Goal: Task Accomplishment & Management: Use online tool/utility

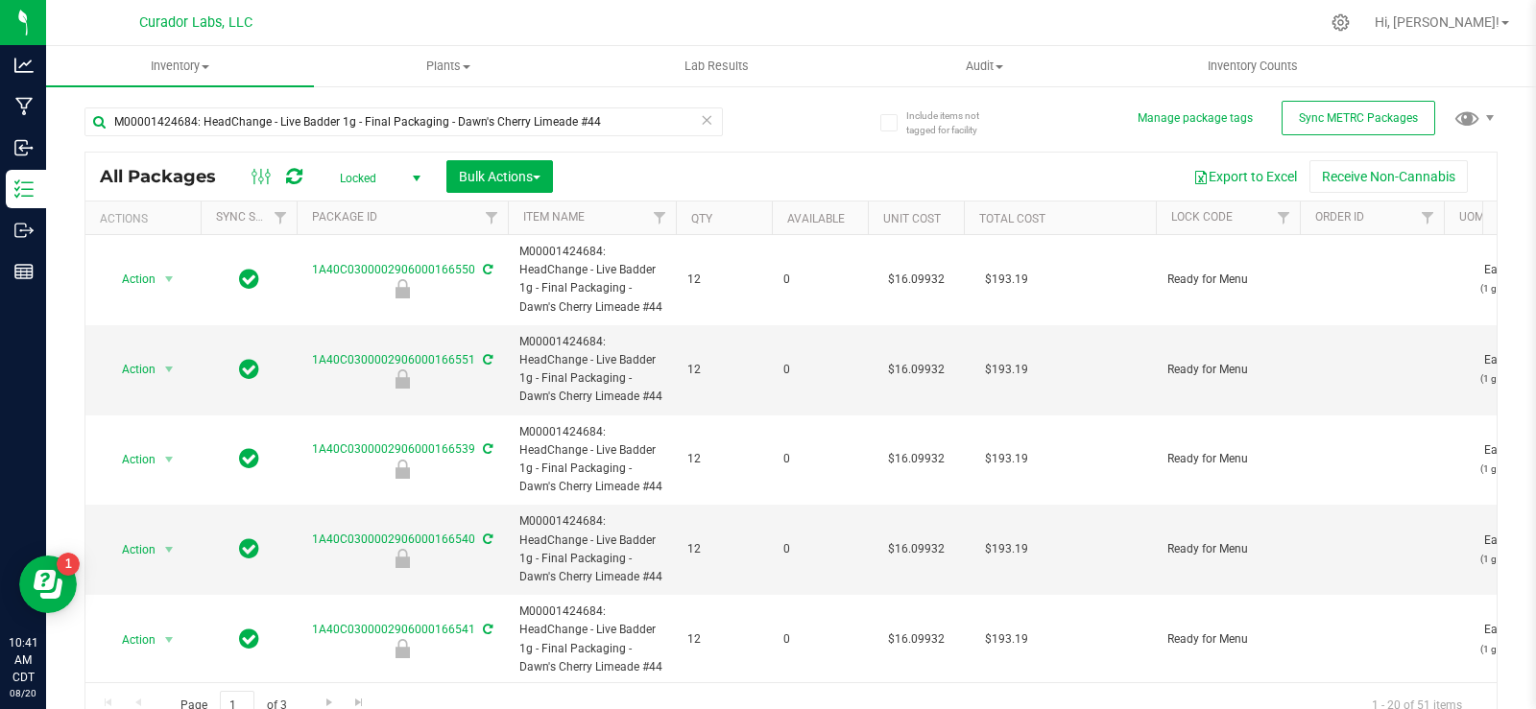
click at [700, 120] on icon at bounding box center [706, 119] width 13 height 23
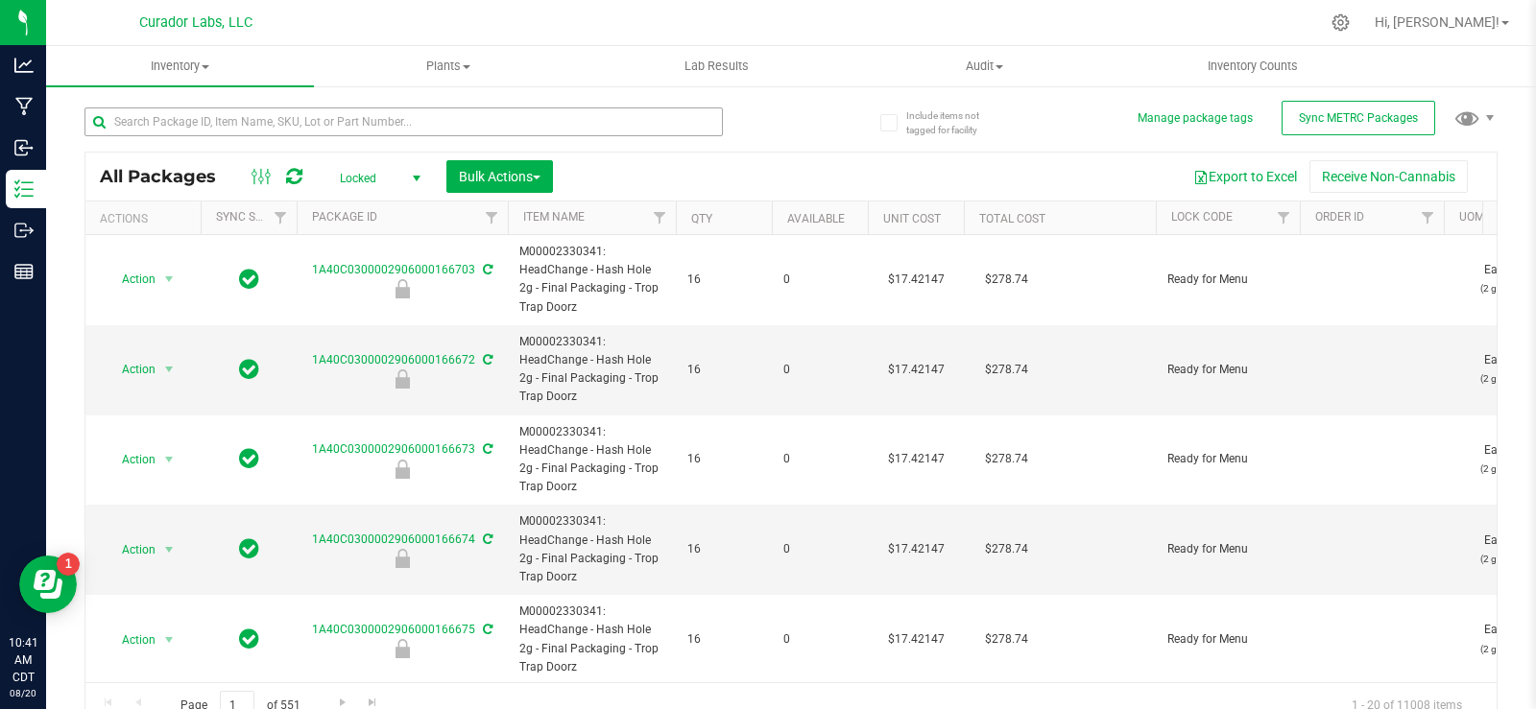
type input "[DATE]"
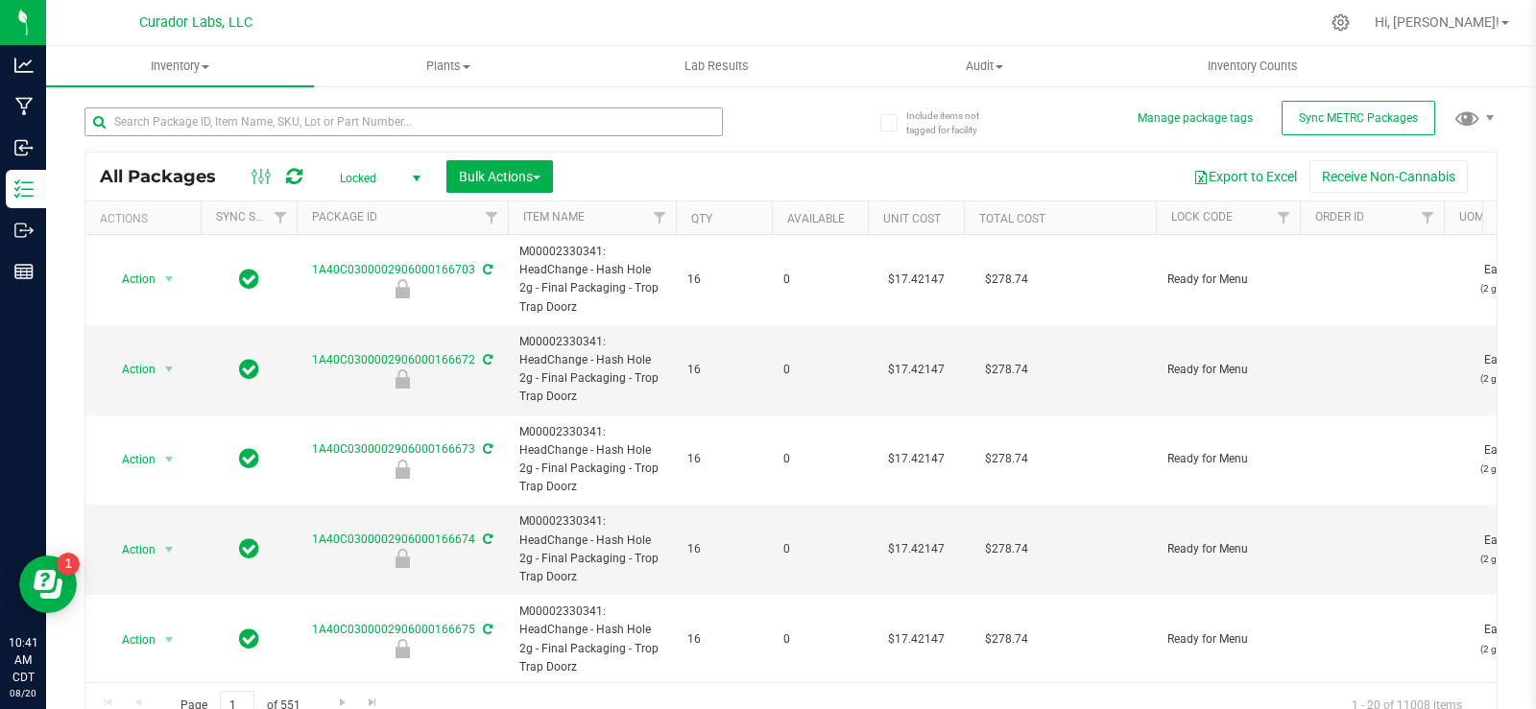
type input "[DATE]"
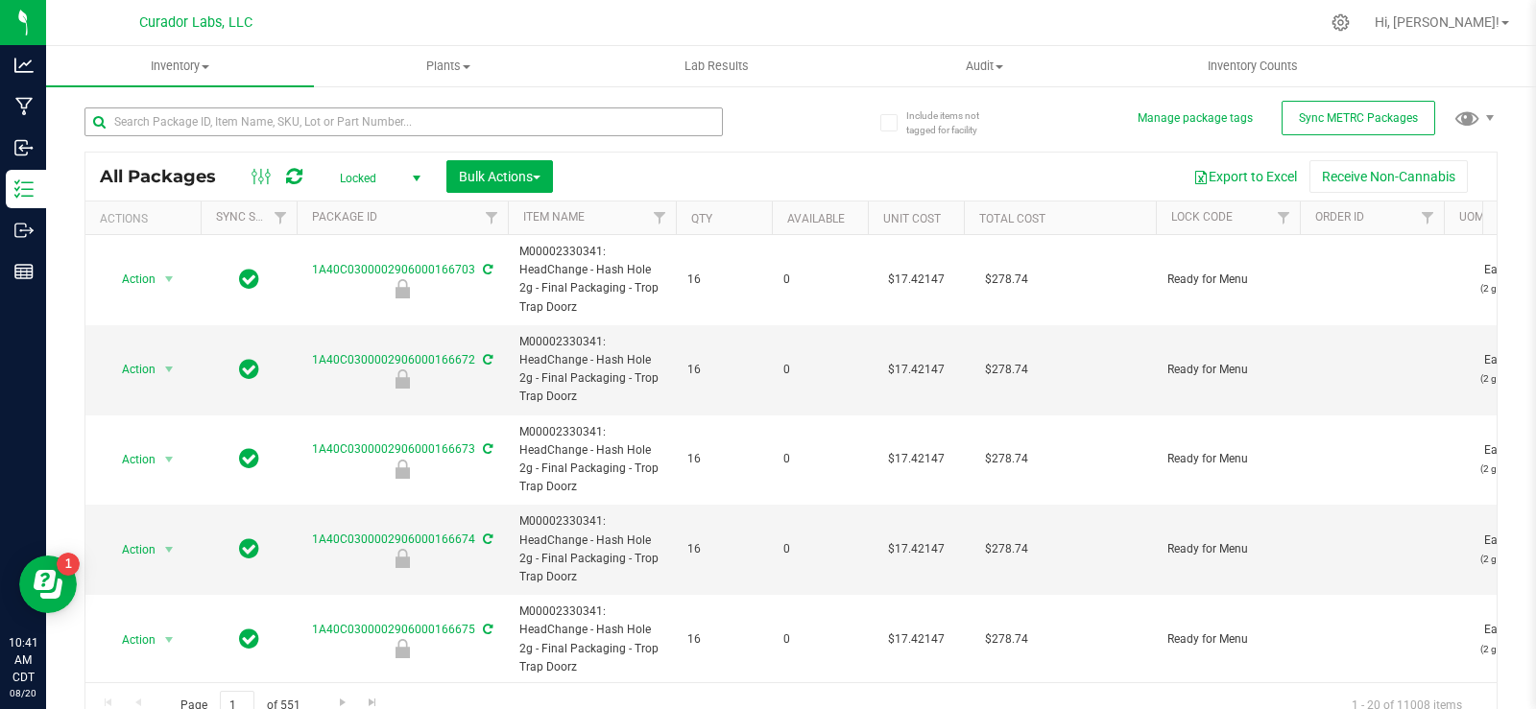
type input "[DATE]"
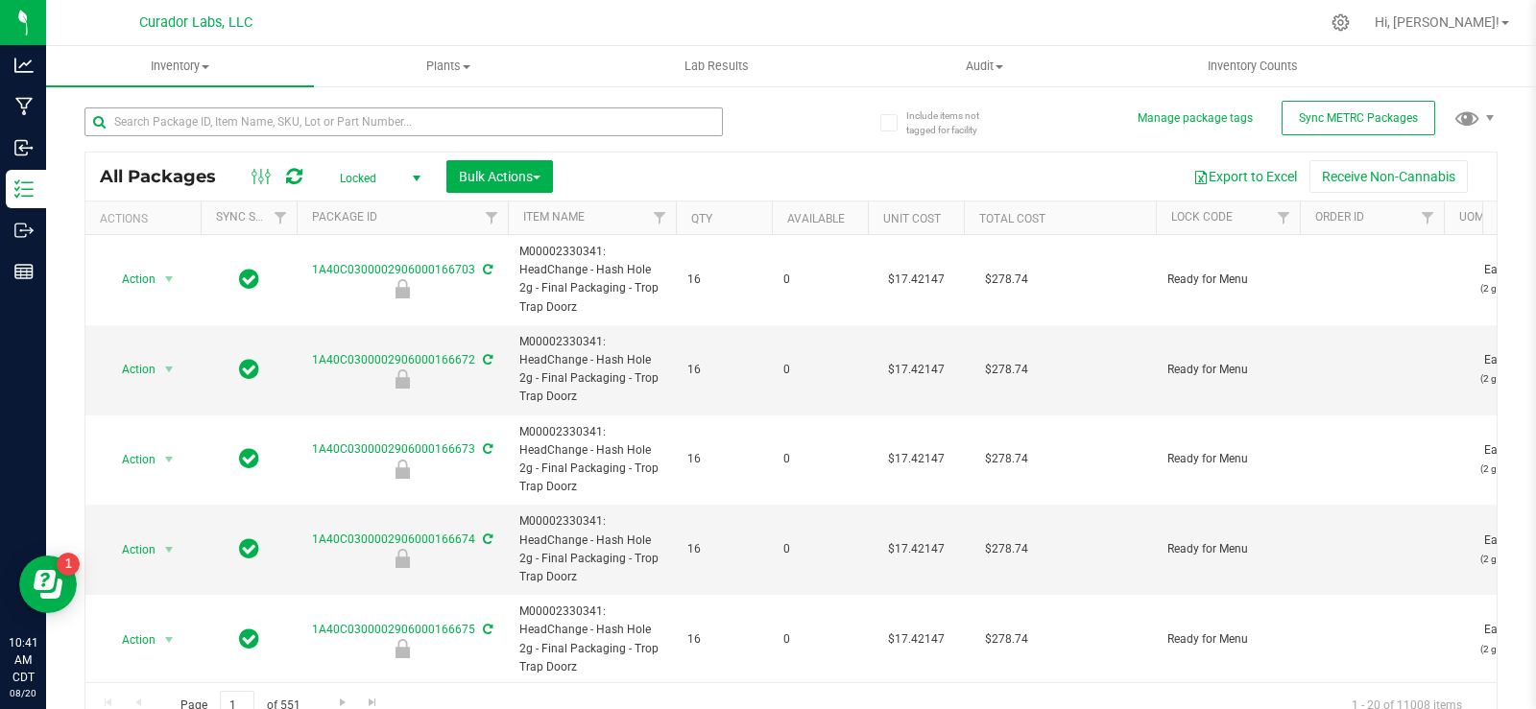
type input "[DATE]"
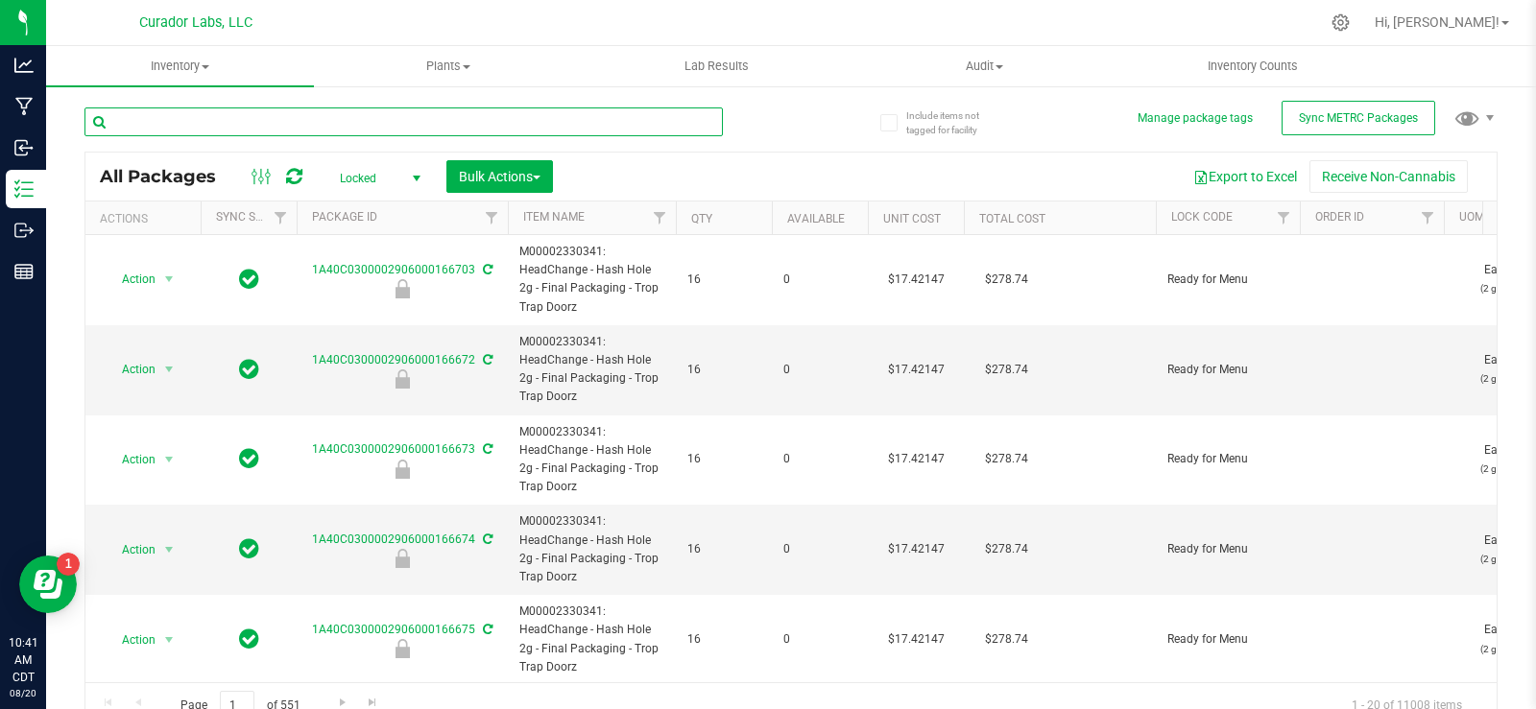
drag, startPoint x: 524, startPoint y: 126, endPoint x: 395, endPoint y: 122, distance: 129.7
paste input "M00002160647: SafeBet - Infused Rolls .5g 15pk - Final Packaging - Super Goof"
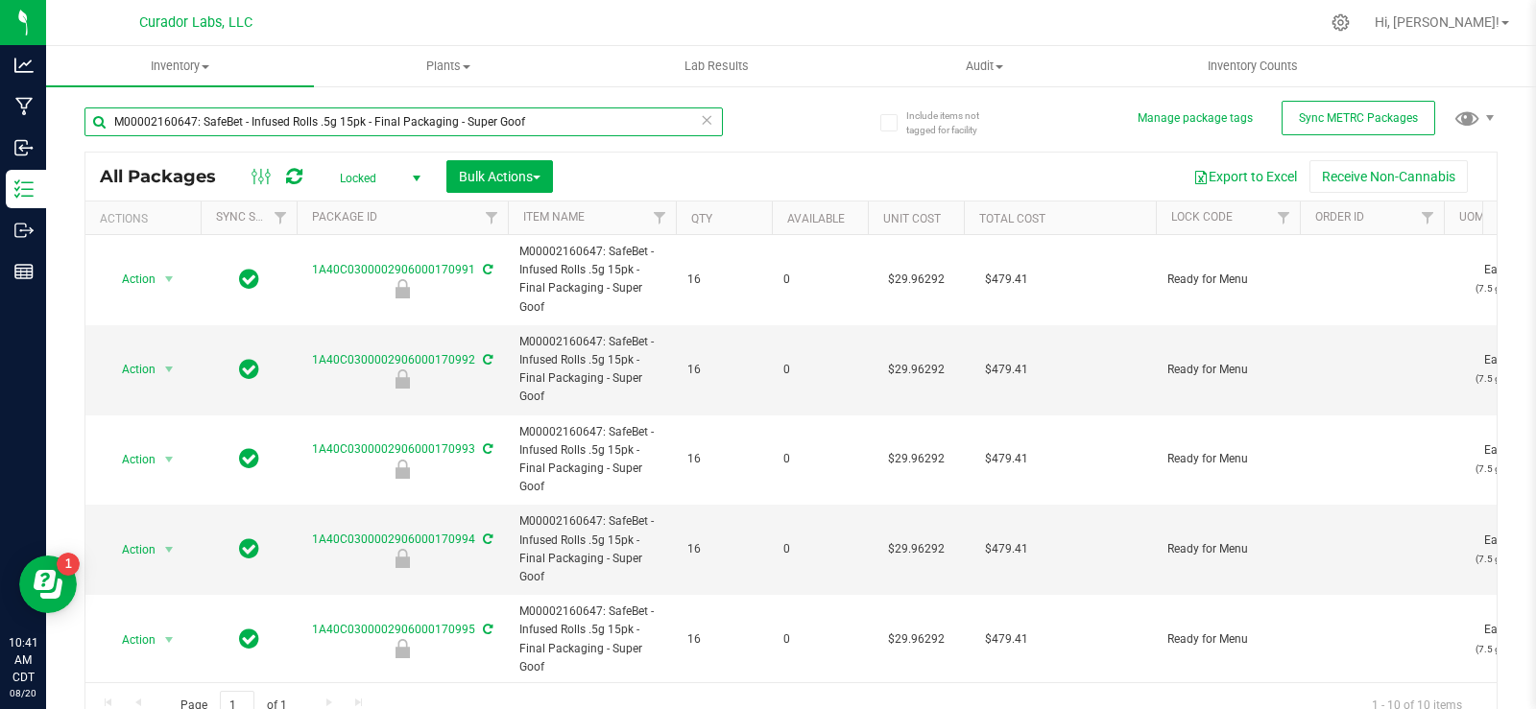
type input "M00002160647: SafeBet - Infused Rolls .5g 15pk - Final Packaging - Super Goof"
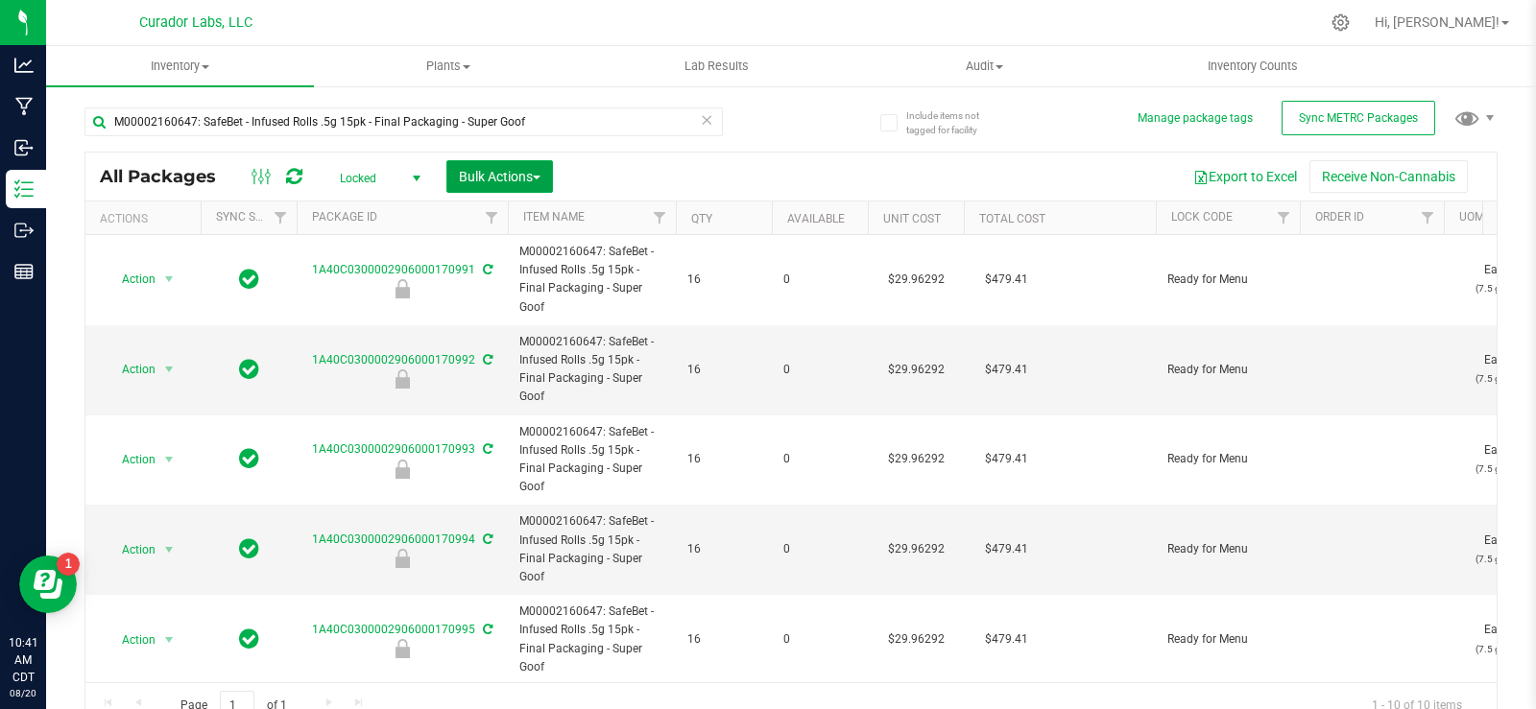
click at [506, 173] on span "Bulk Actions" at bounding box center [500, 176] width 82 height 15
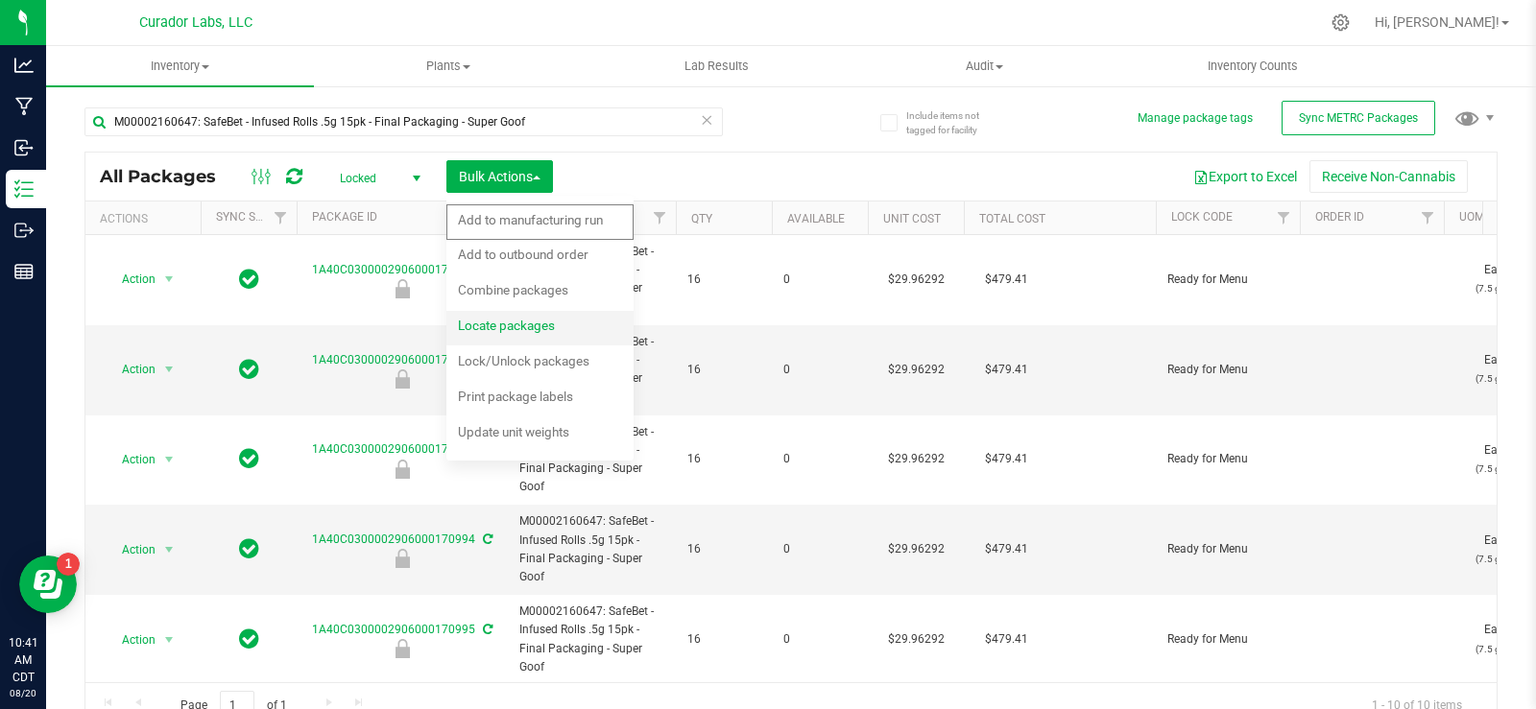
click at [511, 333] on span "Locate packages" at bounding box center [506, 325] width 97 height 15
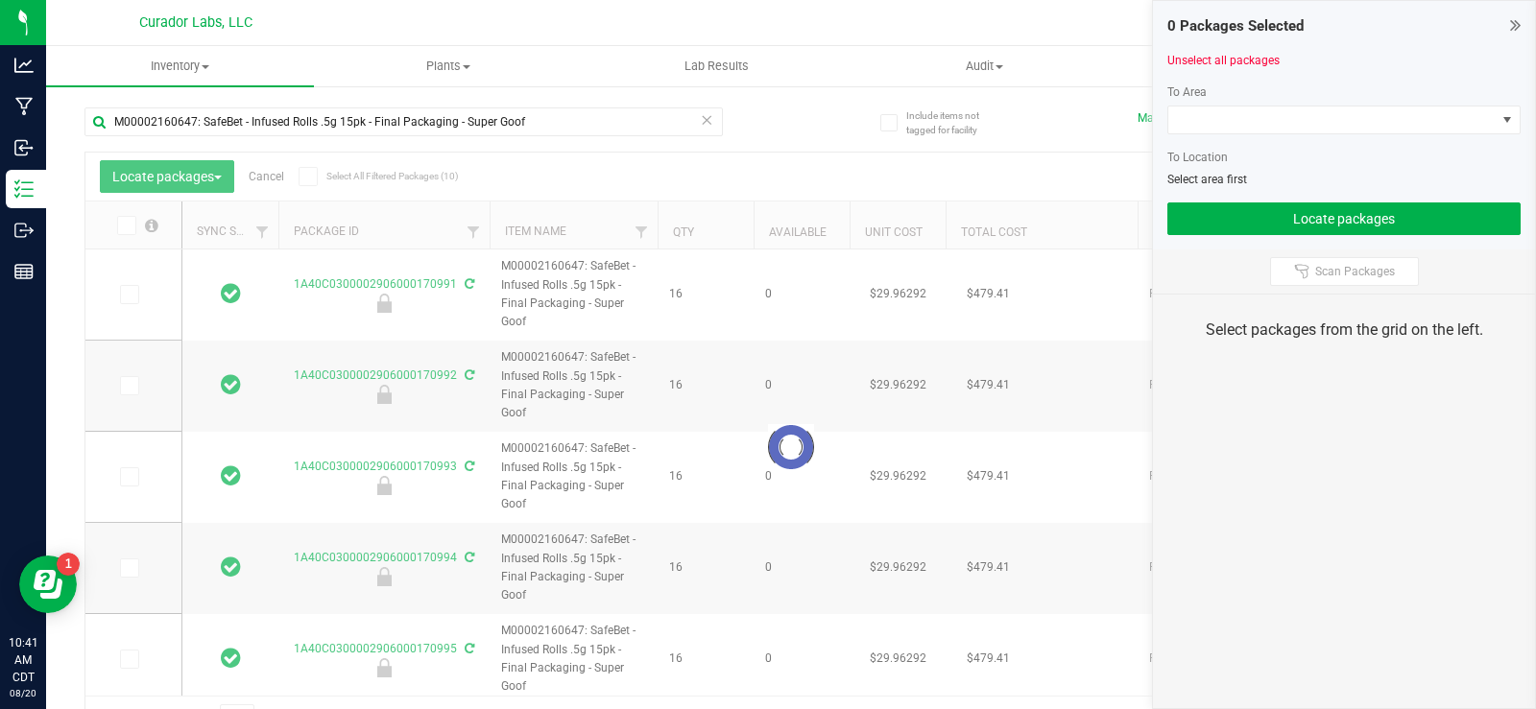
click at [300, 175] on div at bounding box center [790, 447] width 1411 height 589
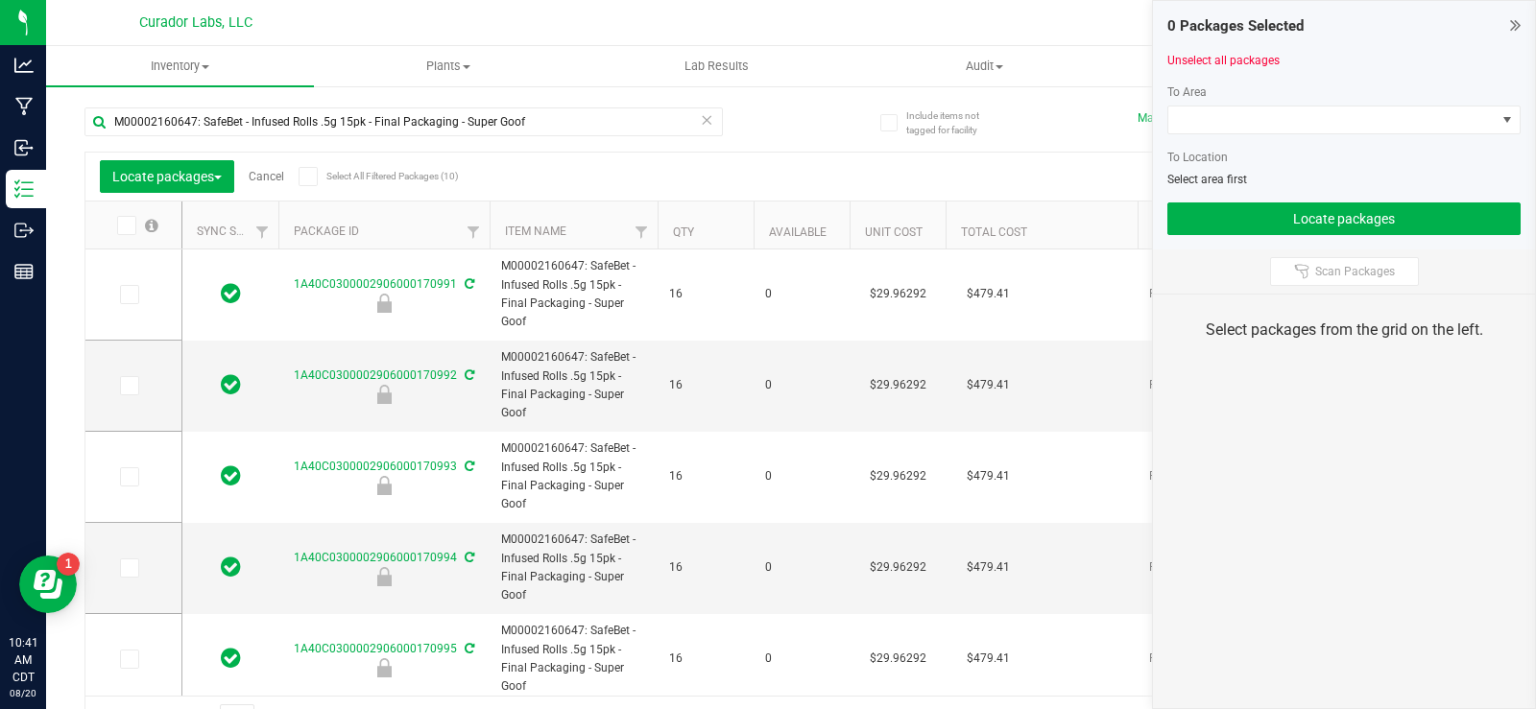
type input "[DATE]"
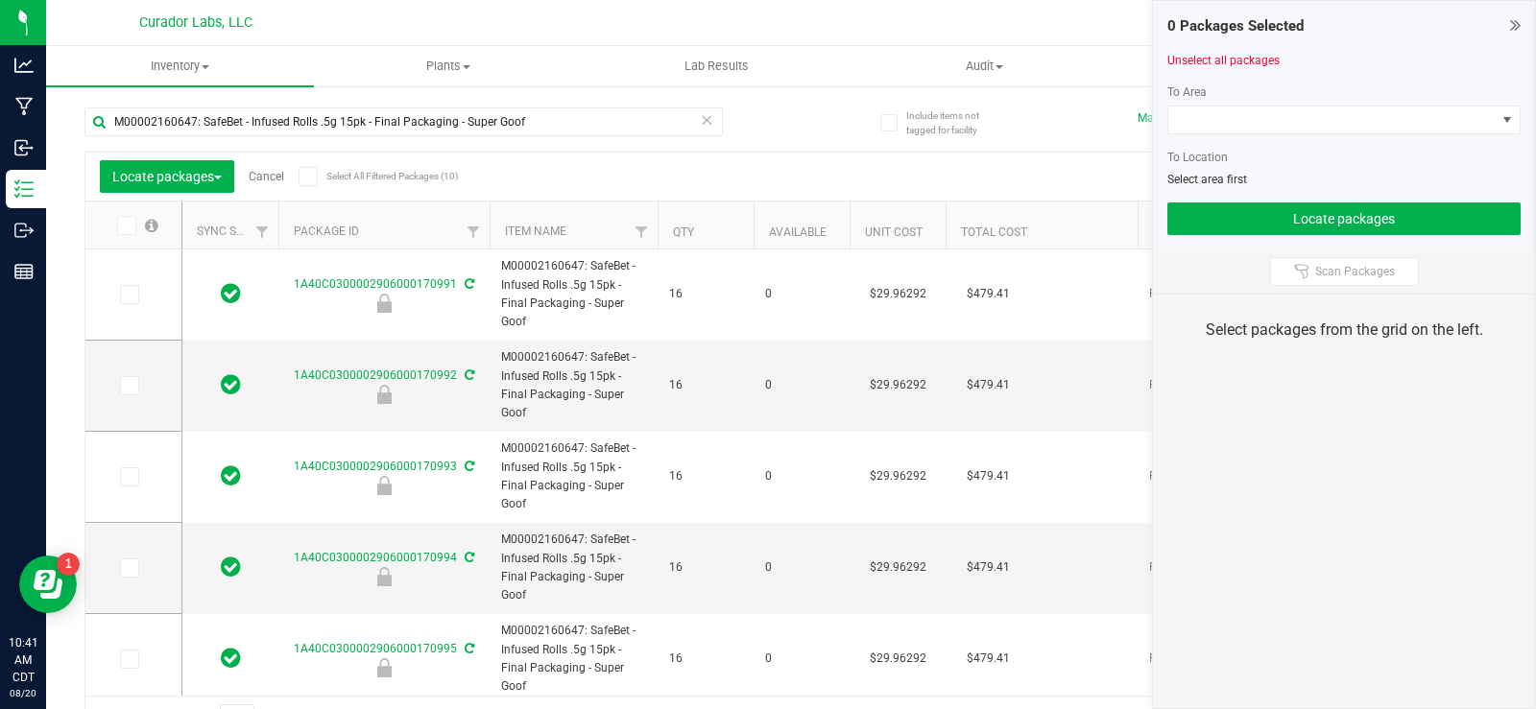
type input "[DATE]"
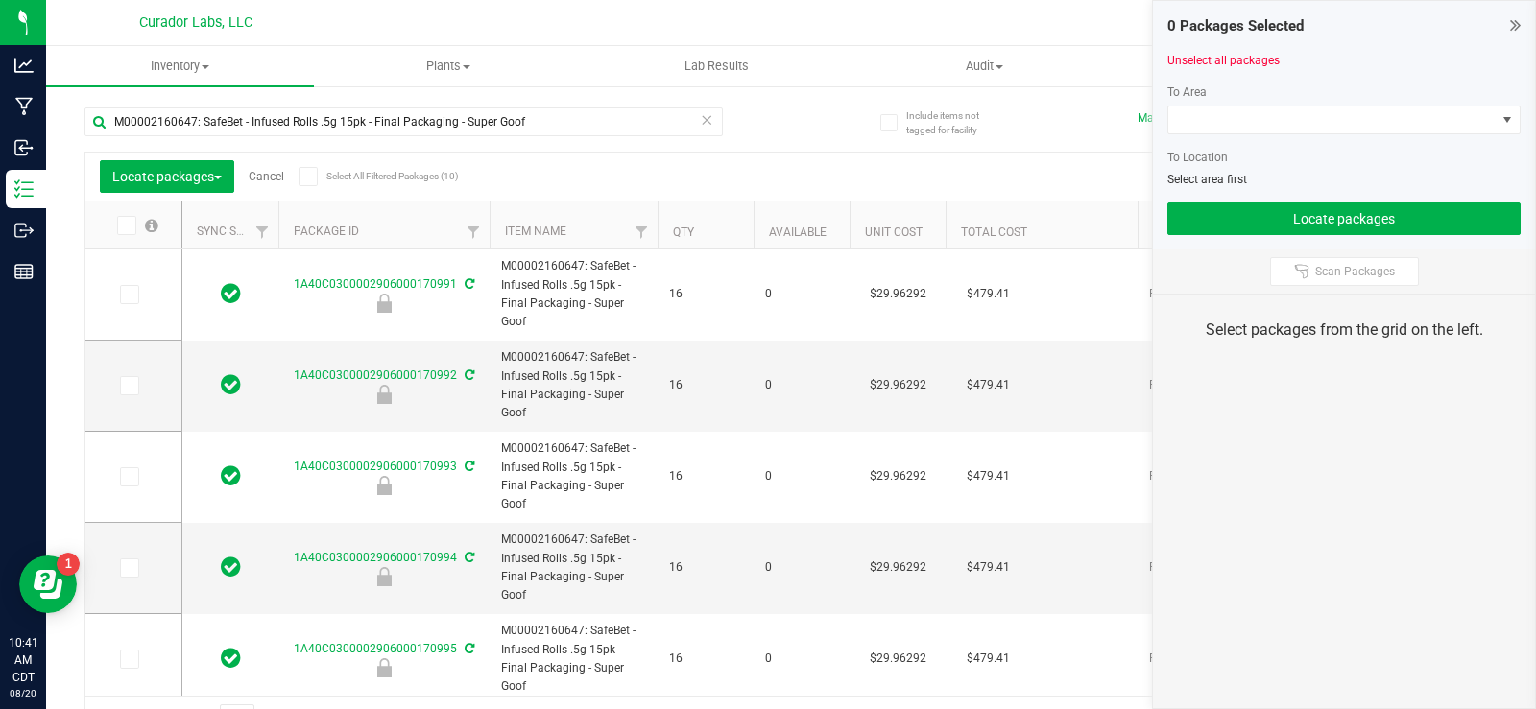
click at [310, 177] on icon at bounding box center [307, 177] width 12 height 0
click at [0, 0] on input "Select All Filtered Packages (10)" at bounding box center [0, 0] width 0 height 0
click at [1249, 111] on span at bounding box center [1331, 120] width 327 height 27
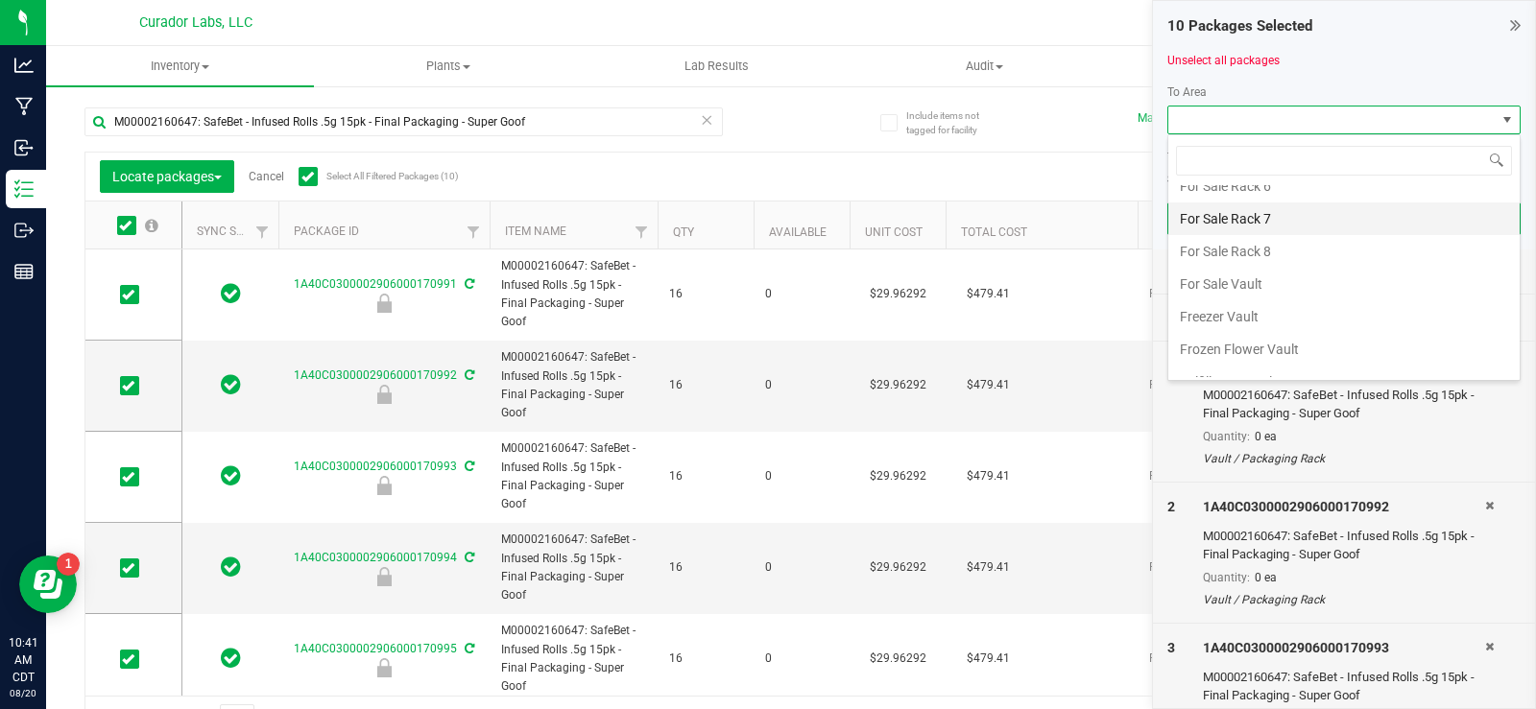
scroll to position [960, 0]
click at [1195, 346] on li "Fulfillment Vault" at bounding box center [1343, 351] width 351 height 33
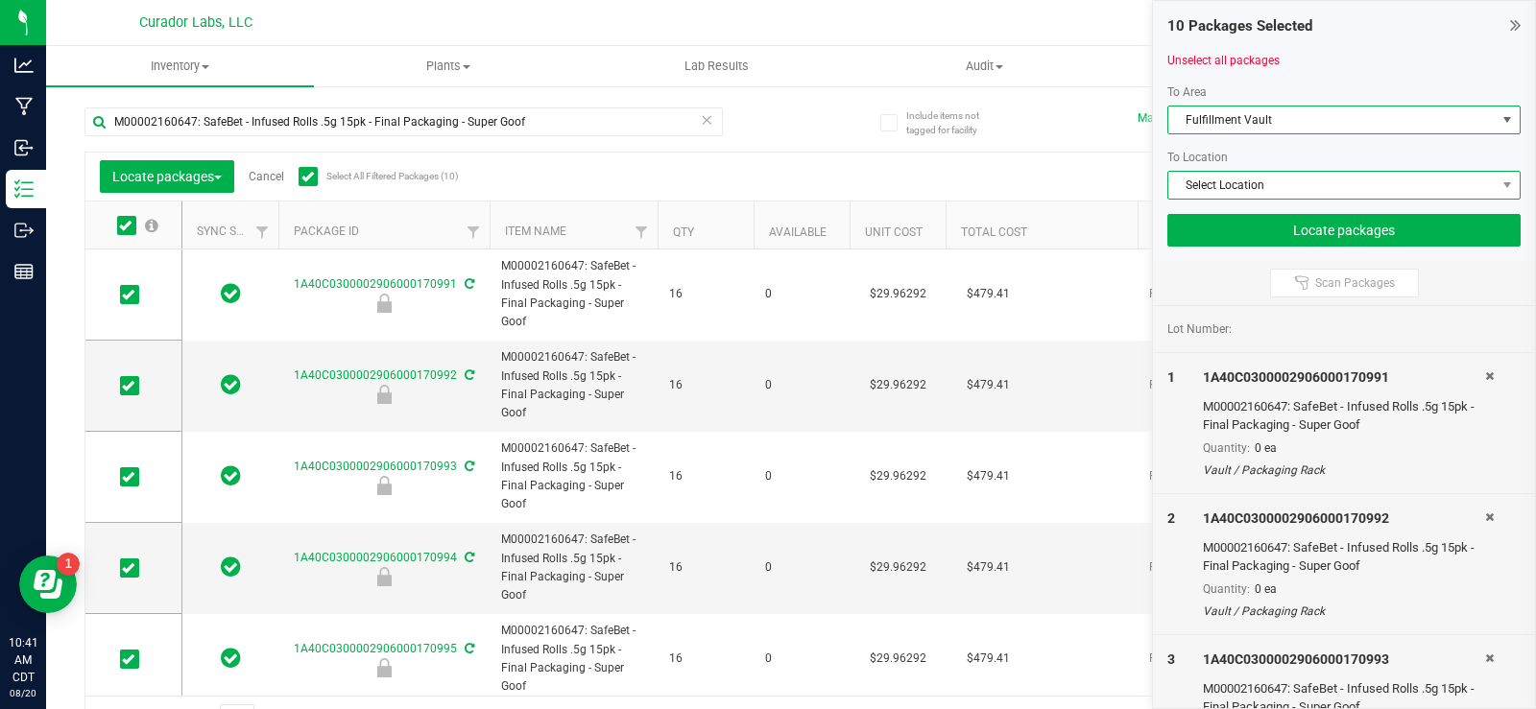
click at [1238, 187] on span "Select Location" at bounding box center [1331, 185] width 327 height 27
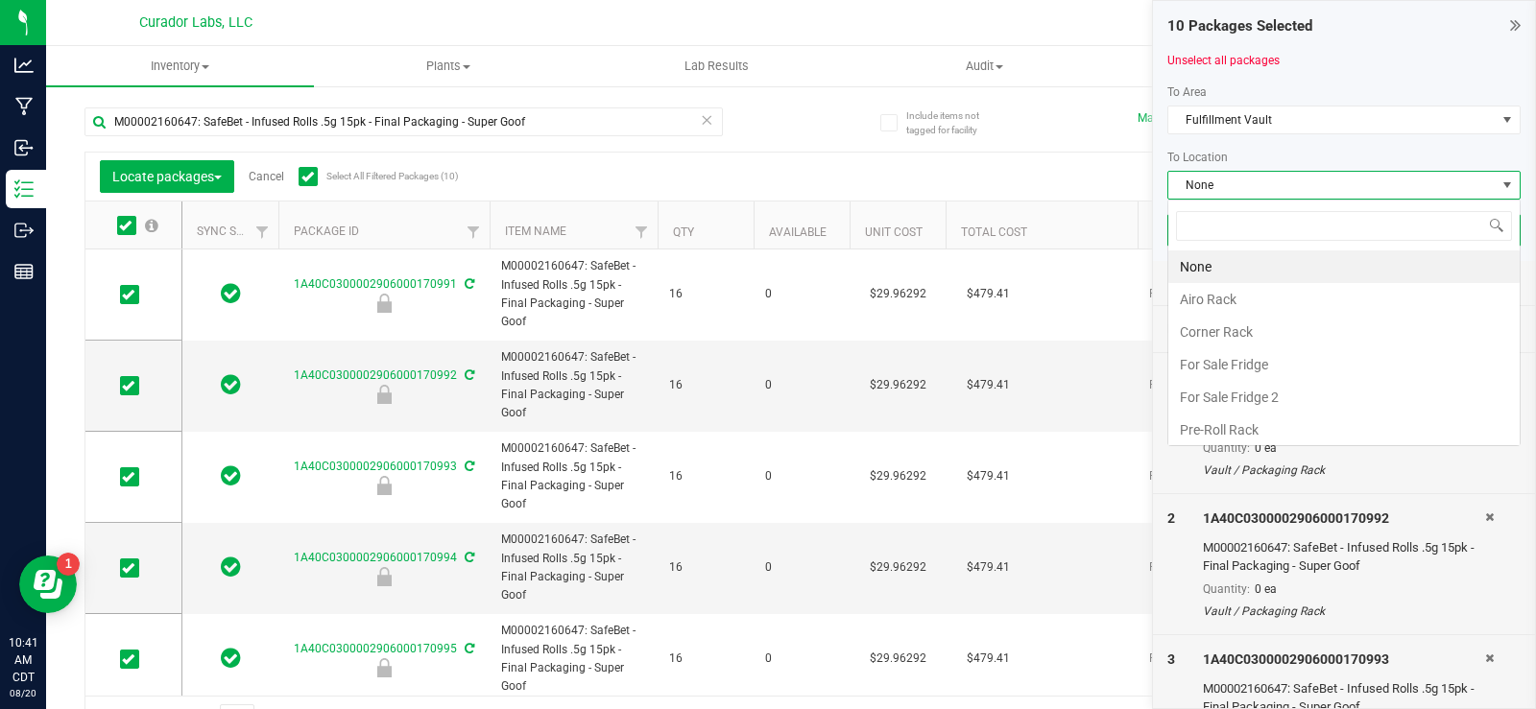
scroll to position [29, 353]
click at [1251, 430] on li "Pre-Roll Rack" at bounding box center [1343, 430] width 351 height 33
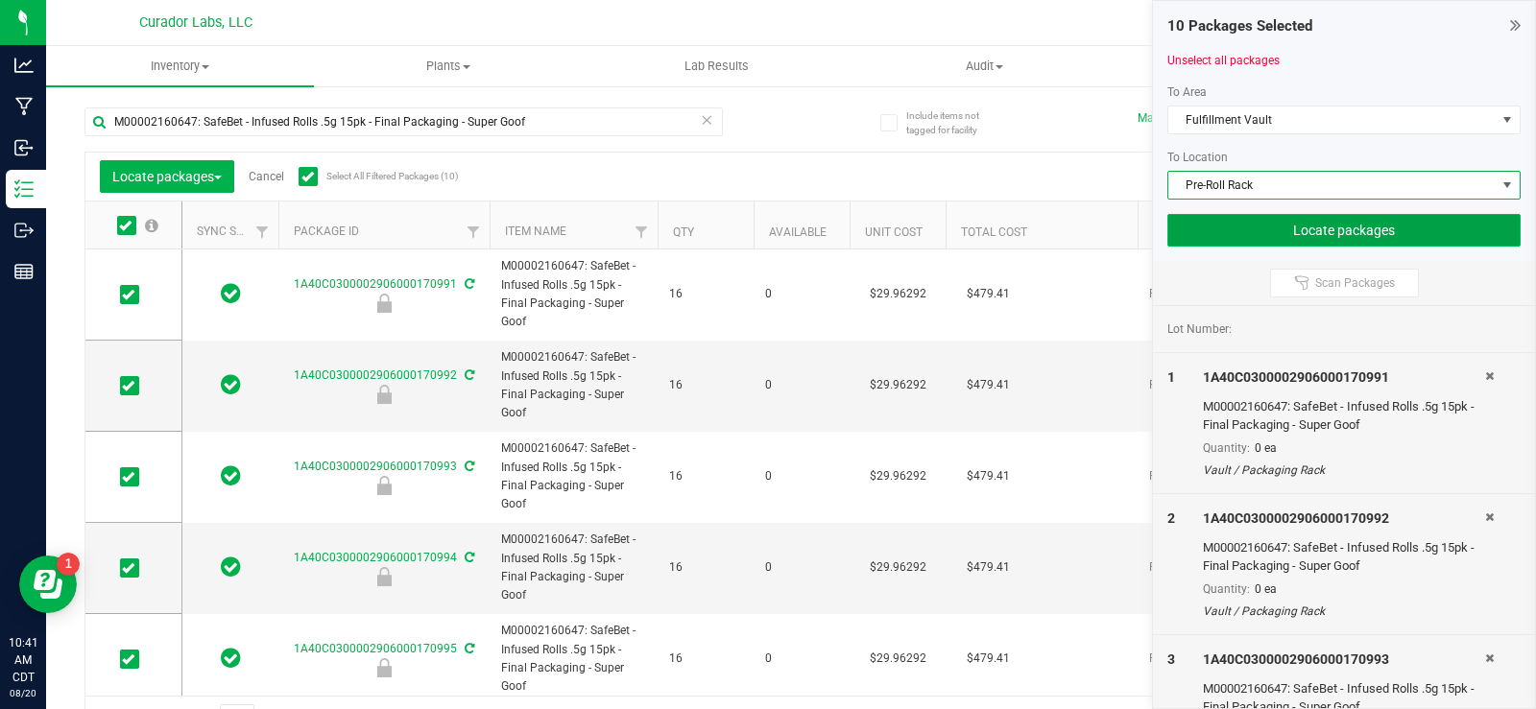
click at [1259, 237] on button "Locate packages" at bounding box center [1343, 230] width 353 height 33
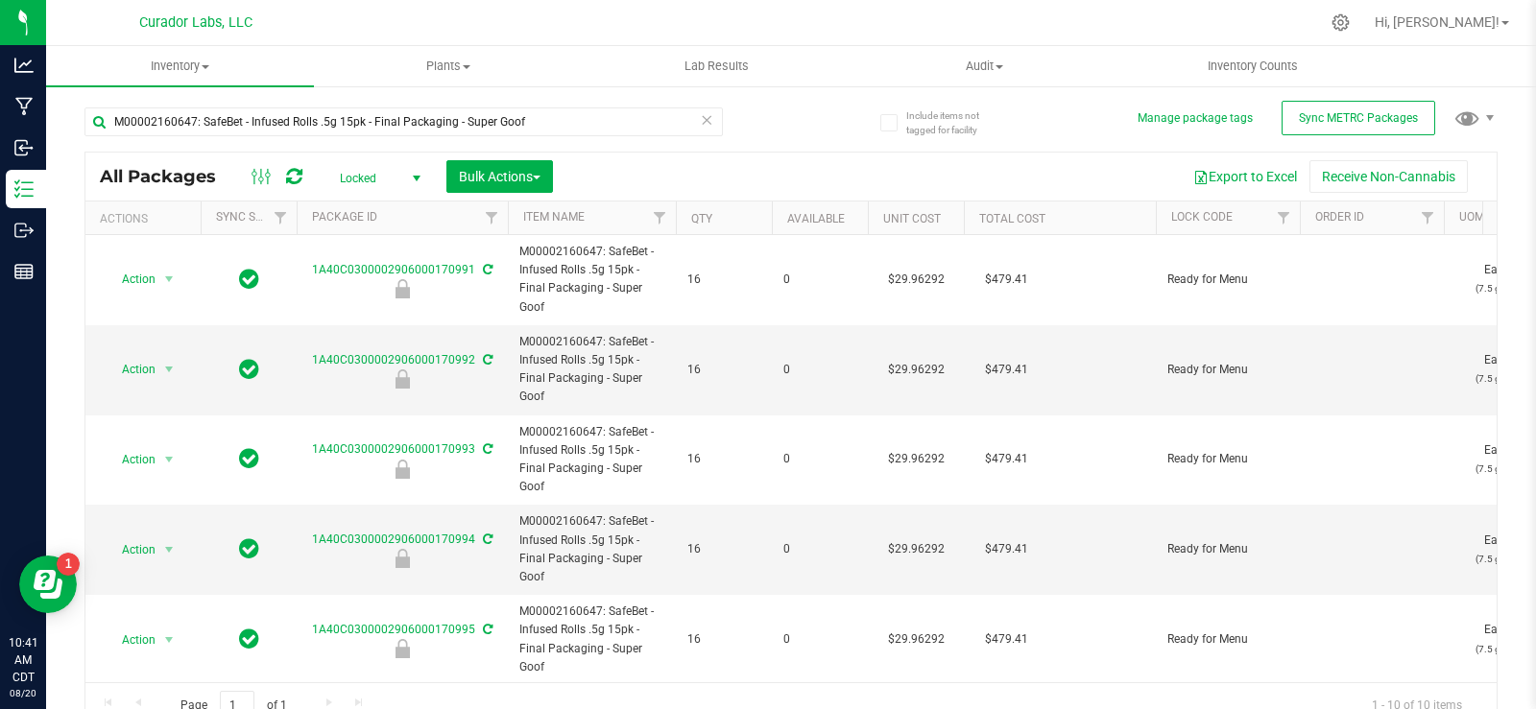
scroll to position [467, 0]
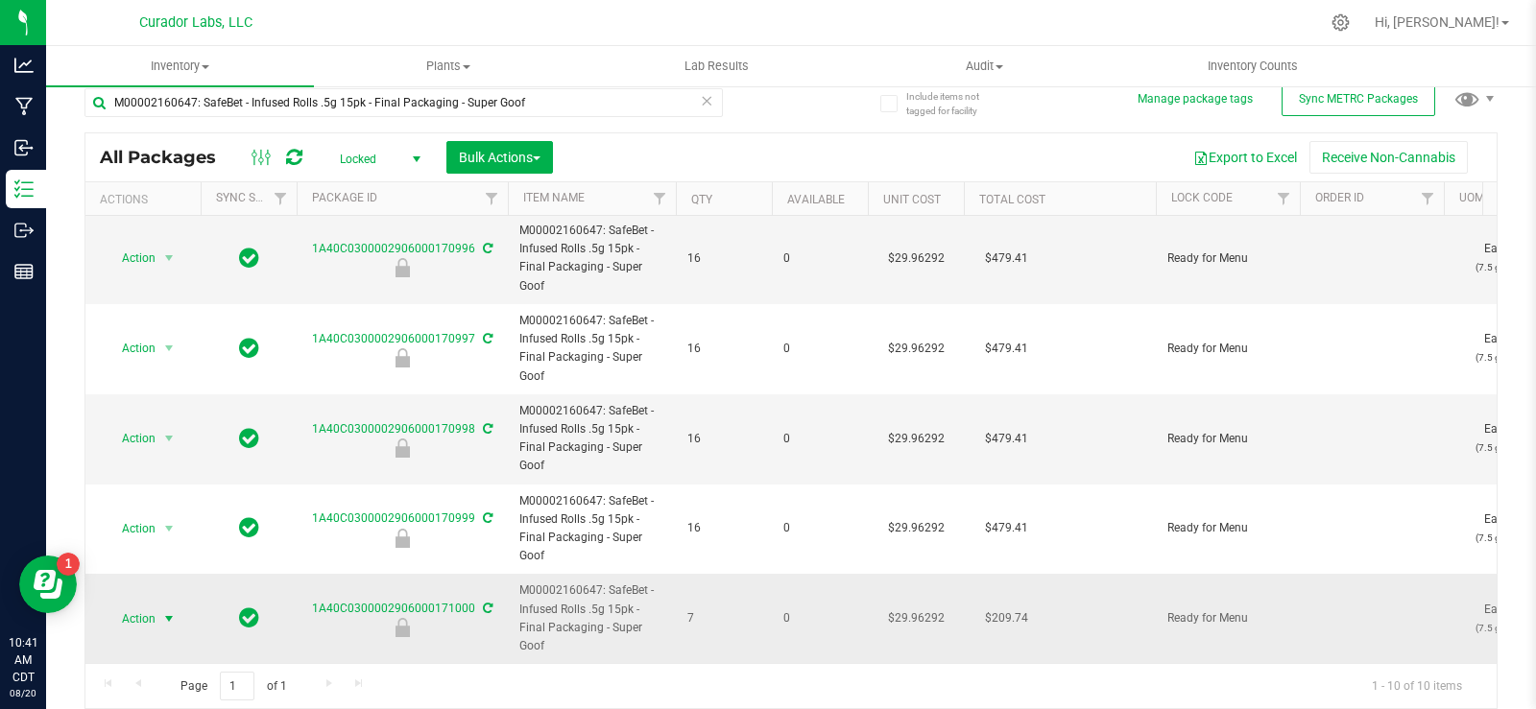
click at [142, 613] on span "Action" at bounding box center [131, 619] width 52 height 27
click at [170, 430] on li "Locate package" at bounding box center [166, 430] width 121 height 29
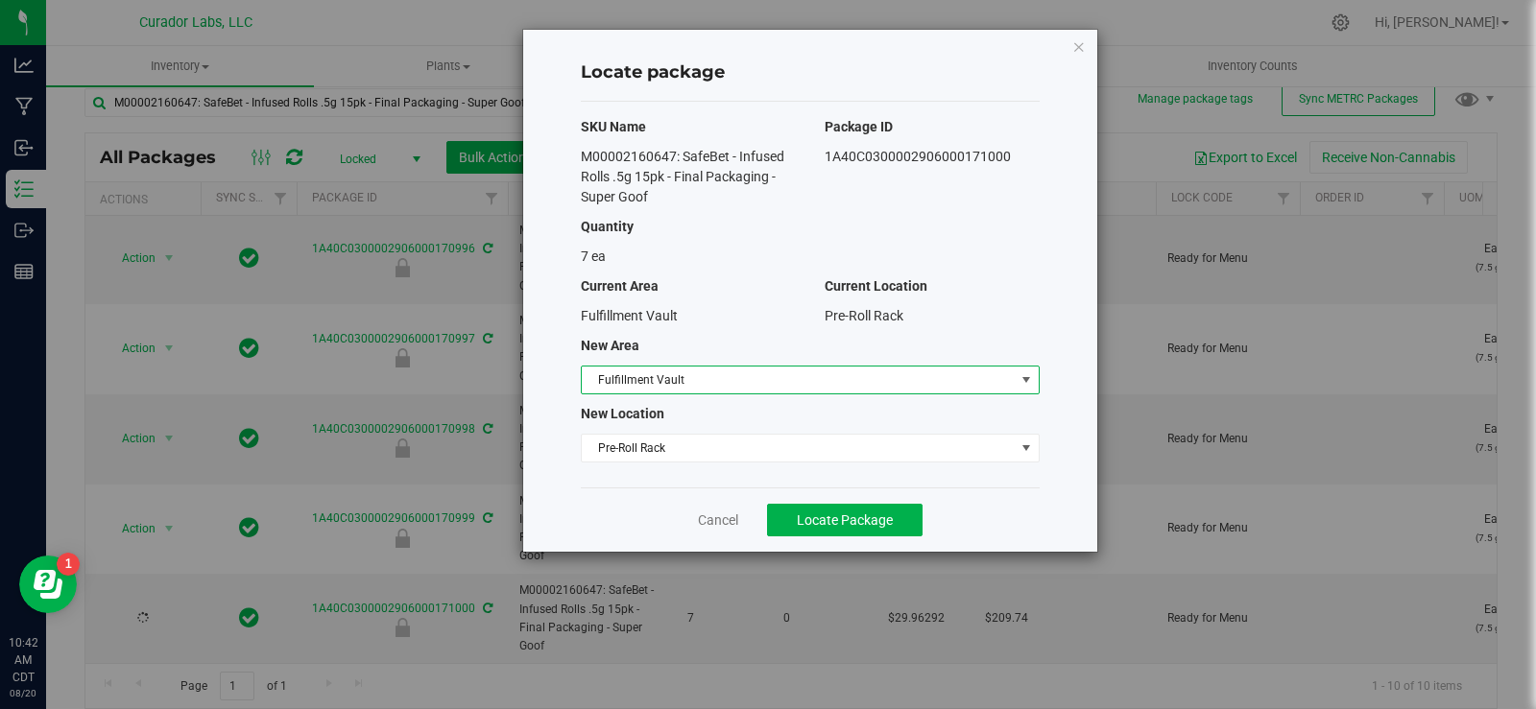
click at [761, 389] on span "Fulfillment Vault" at bounding box center [798, 380] width 433 height 27
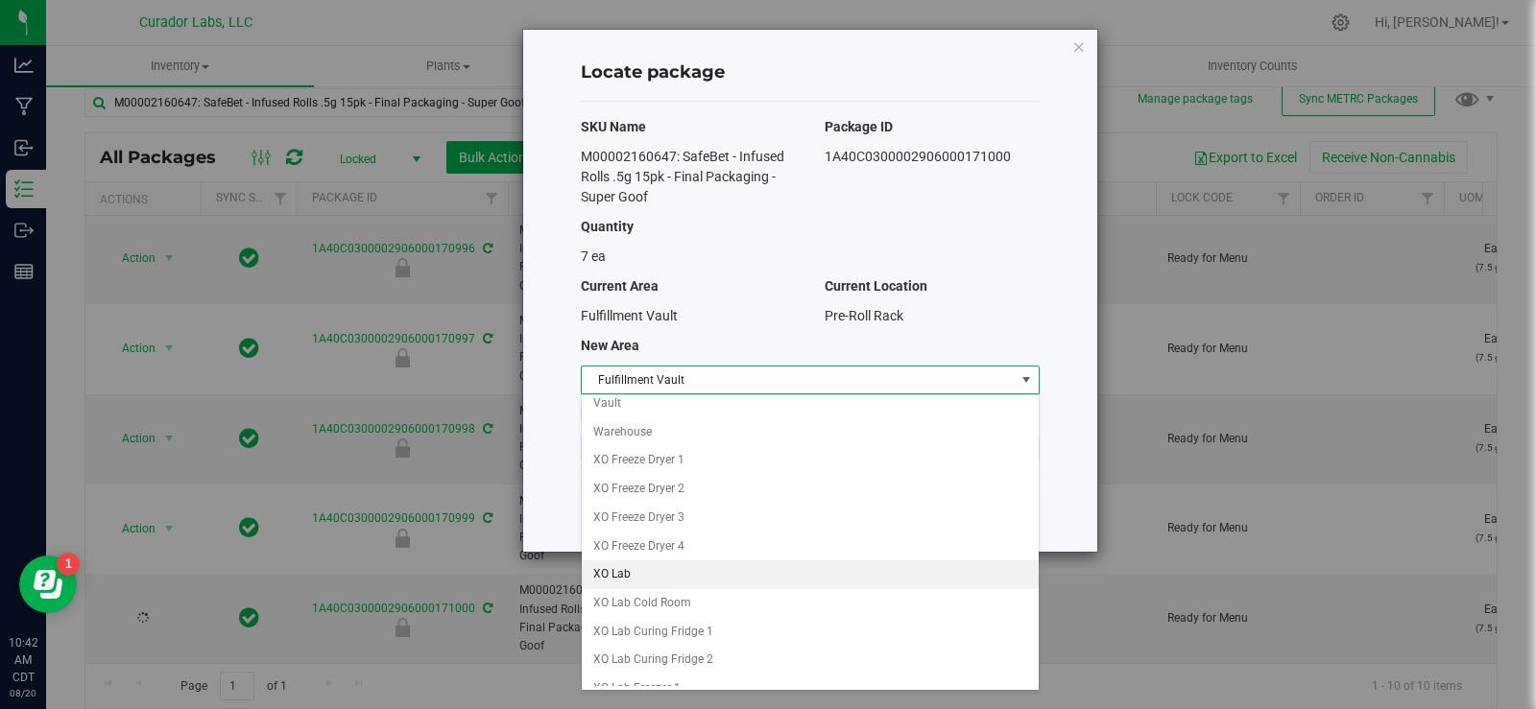
scroll to position [1631, 0]
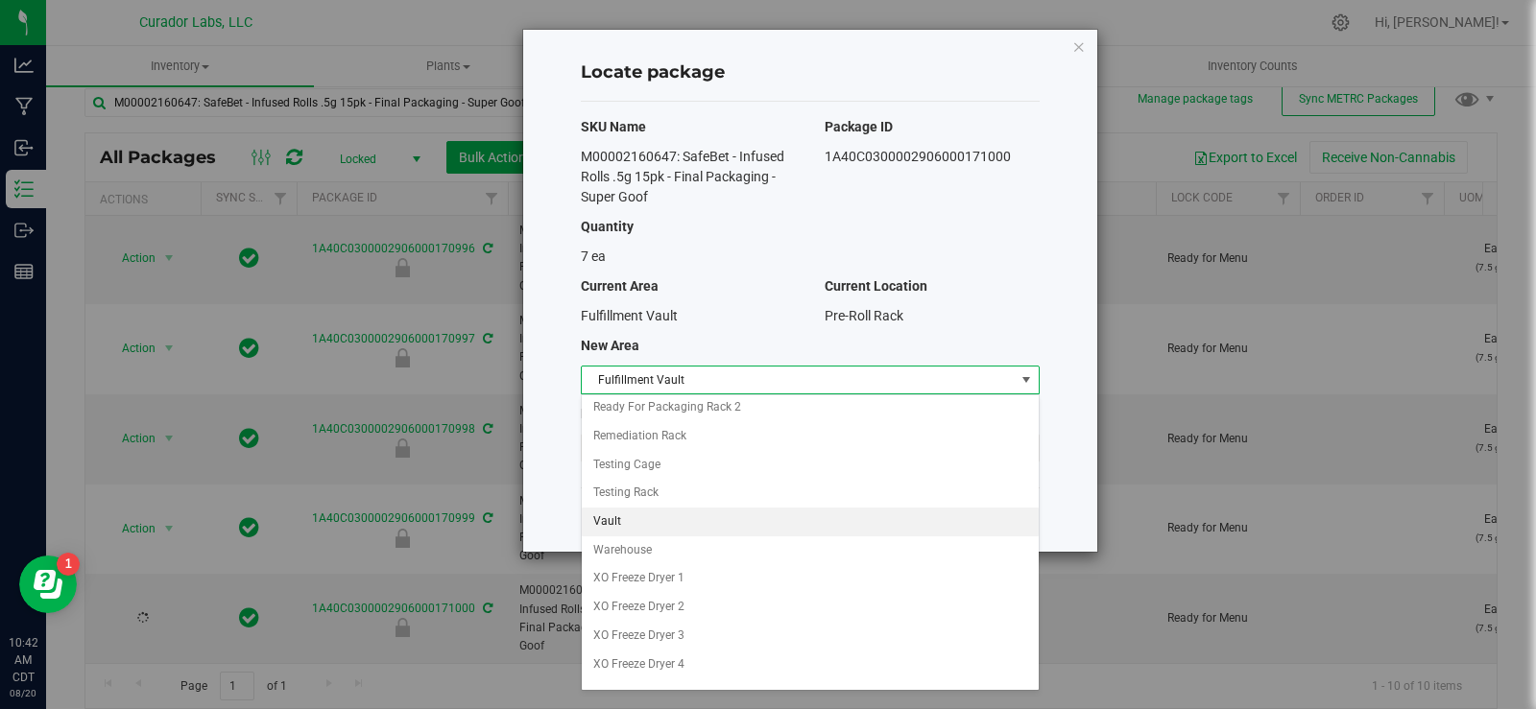
click at [647, 518] on li "Vault" at bounding box center [810, 522] width 457 height 29
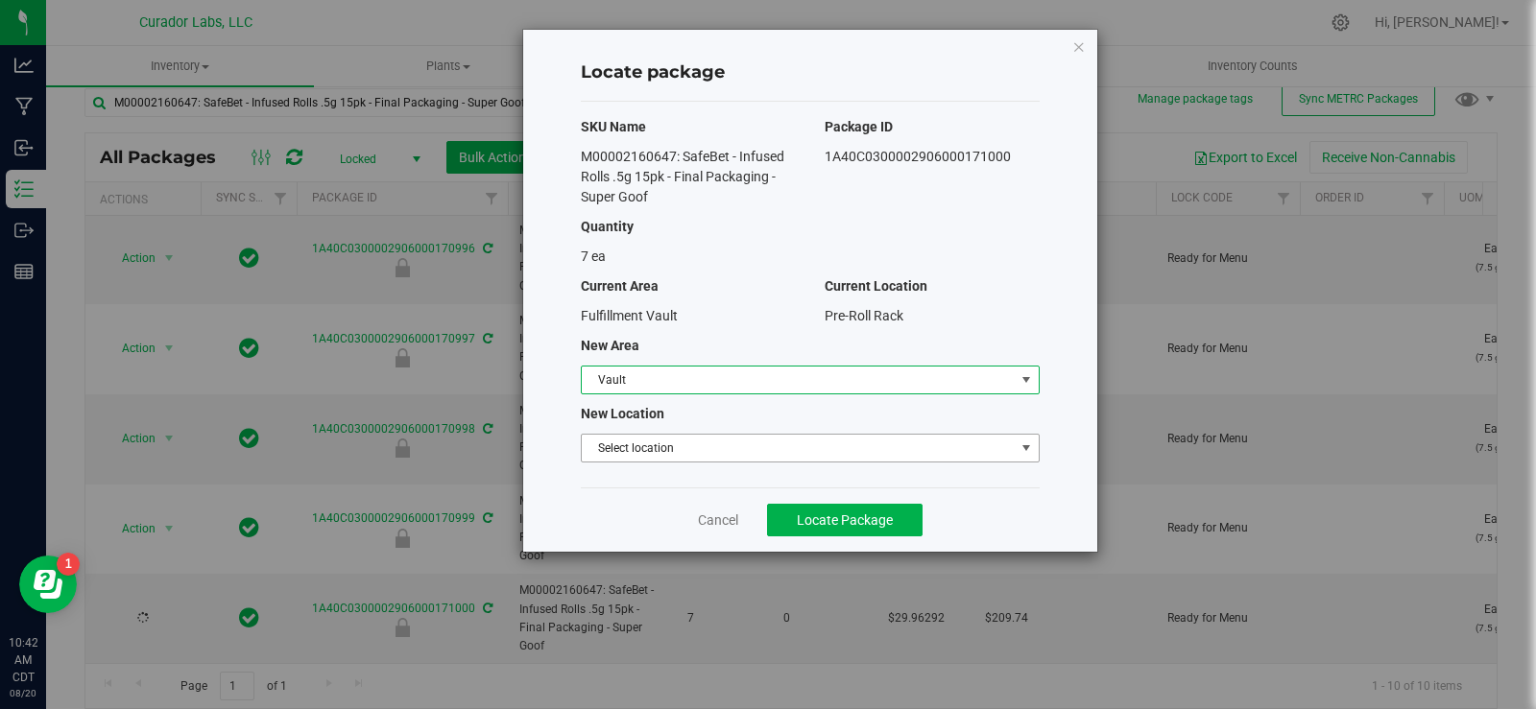
click at [651, 457] on span "Select location" at bounding box center [798, 448] width 433 height 27
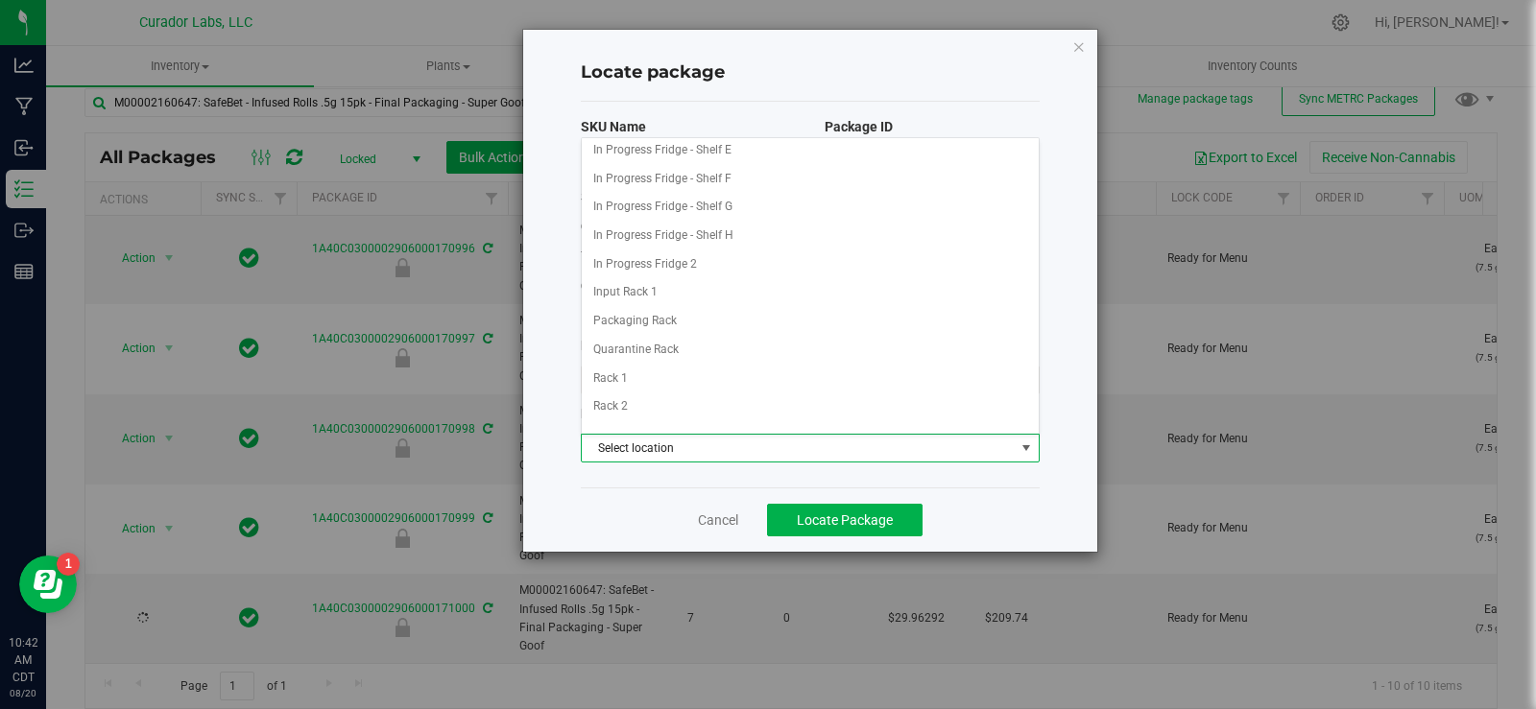
scroll to position [384, 0]
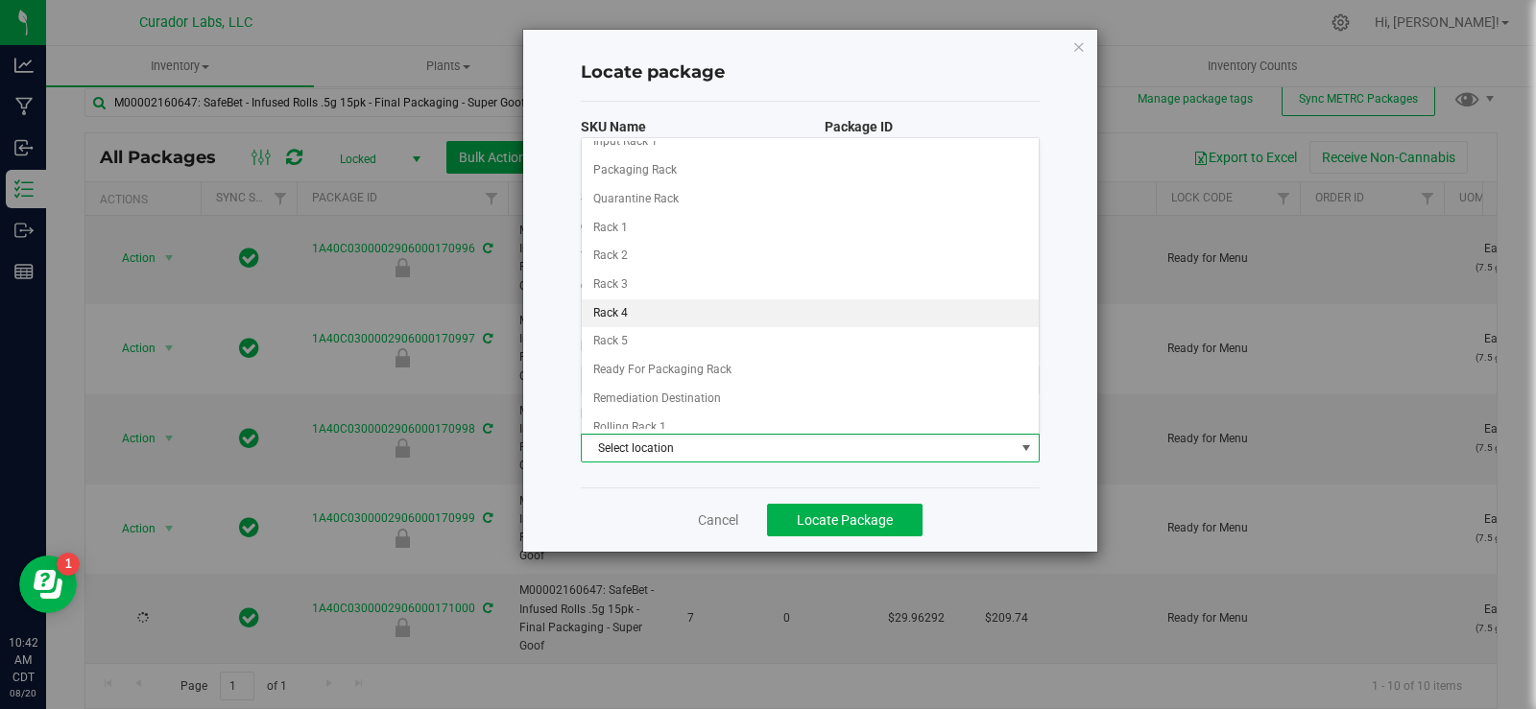
click at [665, 316] on li "Rack 4" at bounding box center [810, 314] width 457 height 29
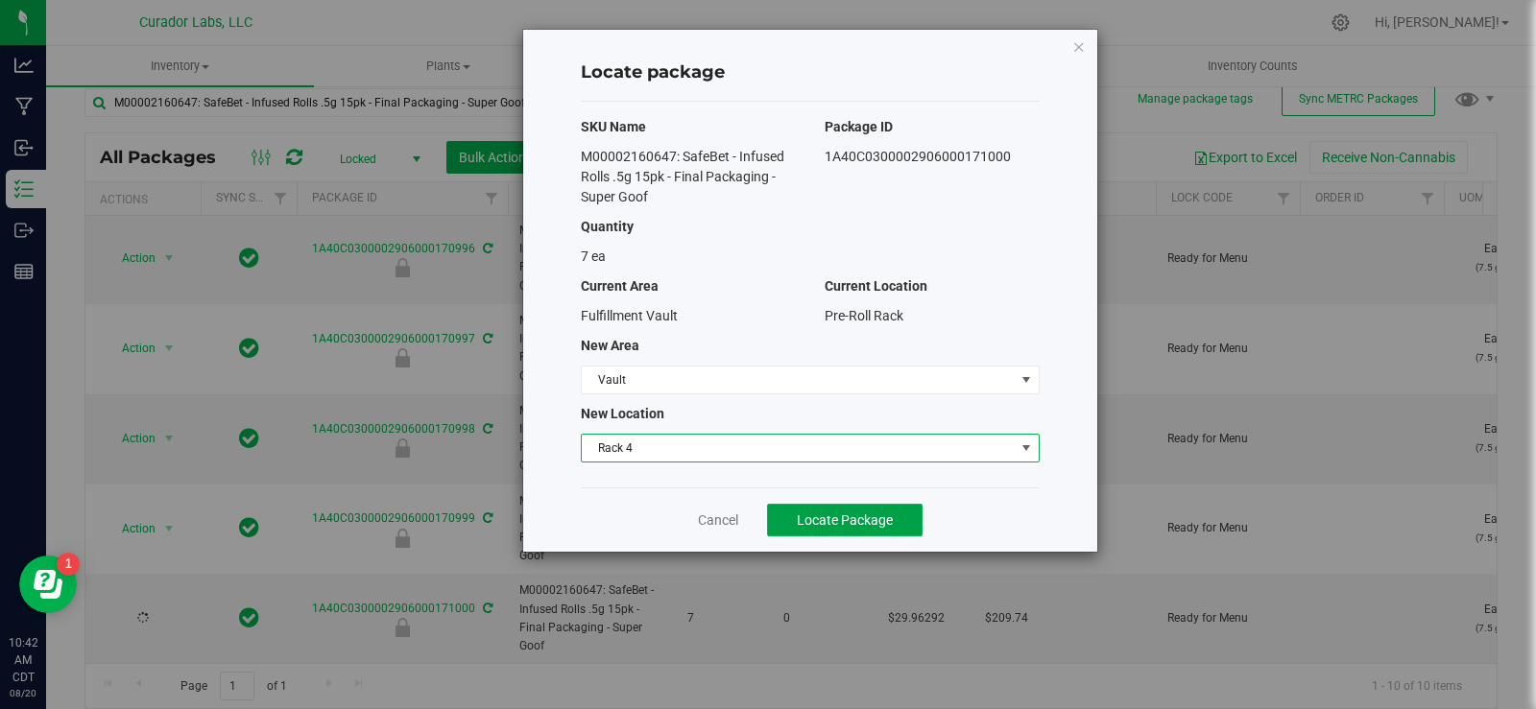
click at [824, 510] on button "Locate Package" at bounding box center [845, 520] width 156 height 33
